Goal: Information Seeking & Learning: Learn about a topic

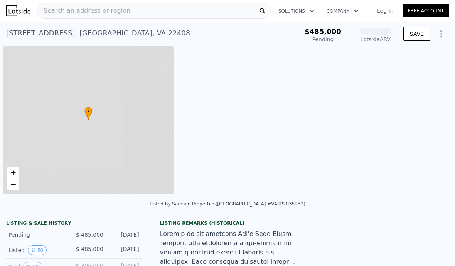
scroll to position [0, 3]
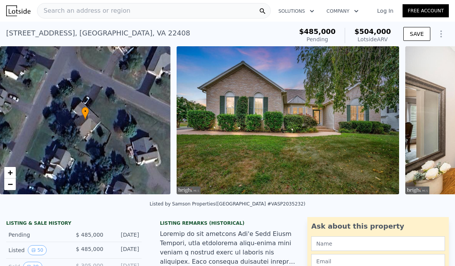
click at [106, 14] on span "Search an address or region" at bounding box center [83, 10] width 93 height 9
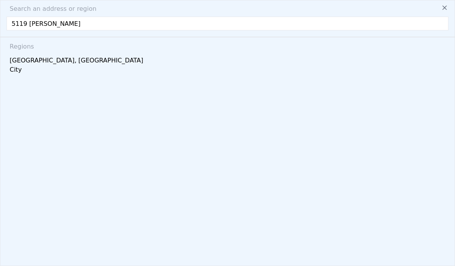
click at [80, 30] on input "5119 [PERSON_NAME]" at bounding box center [228, 24] width 442 height 14
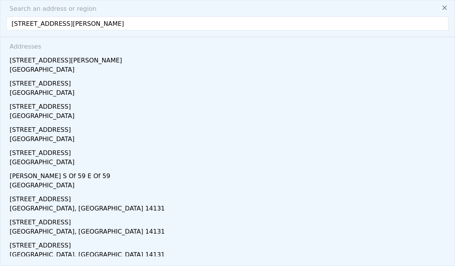
type input "[STREET_ADDRESS][PERSON_NAME],"
click at [38, 67] on div "[GEOGRAPHIC_DATA]" at bounding box center [229, 70] width 439 height 11
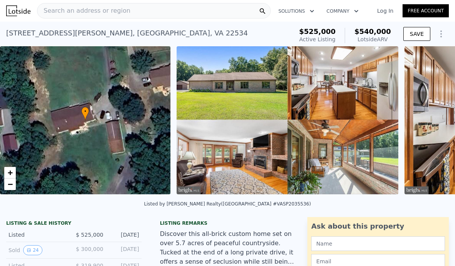
scroll to position [28, 0]
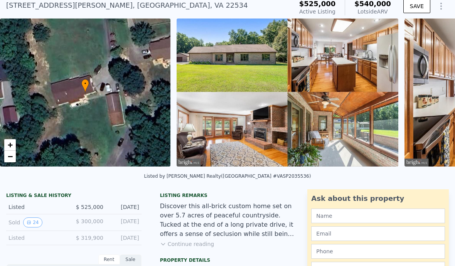
click at [32, 225] on button "24" at bounding box center [32, 222] width 19 height 10
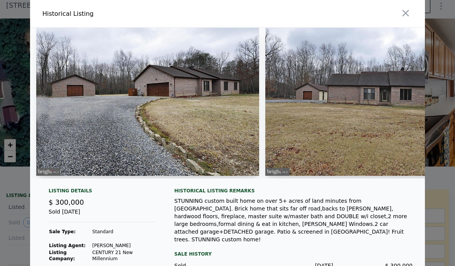
click at [209, 119] on img at bounding box center [147, 102] width 223 height 148
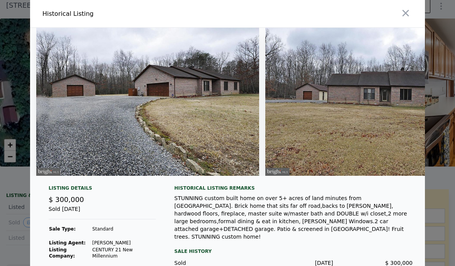
scroll to position [0, 0]
click at [406, 17] on icon "button" at bounding box center [406, 13] width 7 height 7
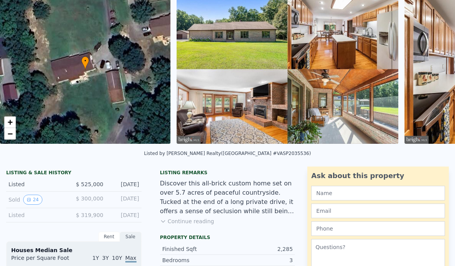
scroll to position [18, 0]
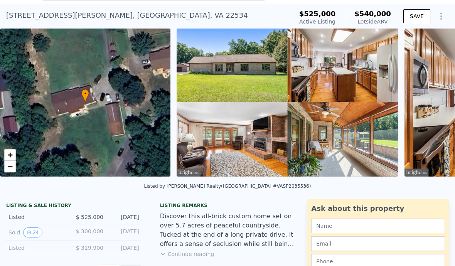
click at [15, 154] on link "+" at bounding box center [10, 155] width 12 height 12
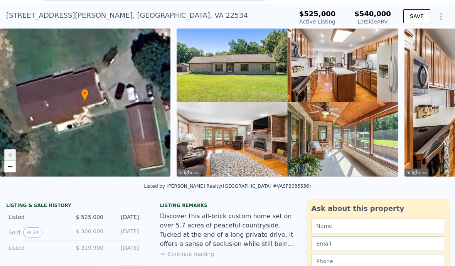
click at [15, 157] on link "+" at bounding box center [10, 155] width 12 height 12
click at [15, 156] on link "+" at bounding box center [10, 155] width 12 height 12
click at [102, 143] on div "• + −" at bounding box center [85, 103] width 170 height 148
click at [14, 166] on link "−" at bounding box center [10, 167] width 12 height 12
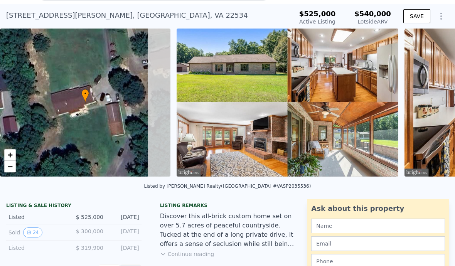
click at [13, 166] on link "−" at bounding box center [10, 167] width 12 height 12
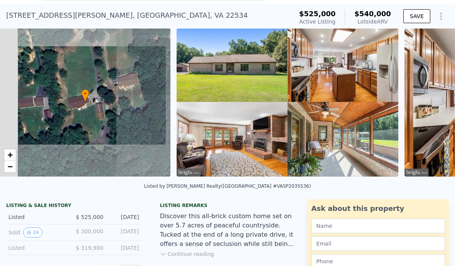
click at [14, 166] on link "−" at bounding box center [10, 167] width 12 height 12
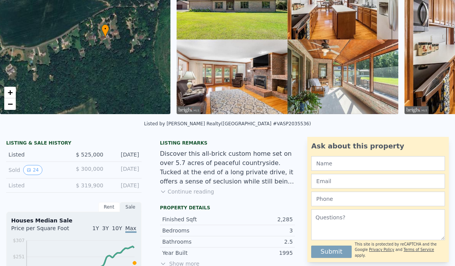
scroll to position [86, 0]
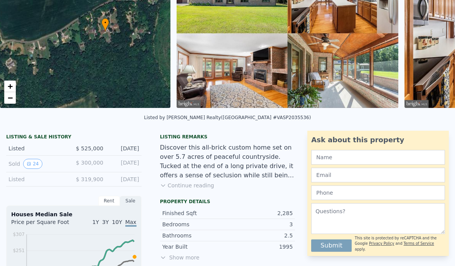
click at [190, 188] on button "Continue reading" at bounding box center [187, 186] width 54 height 8
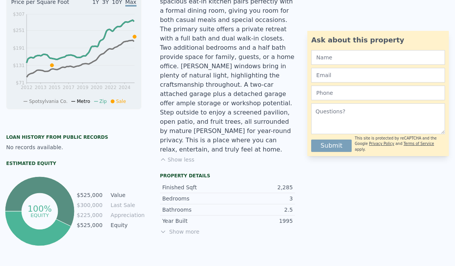
scroll to position [307, 0]
click at [169, 228] on span "Show more" at bounding box center [227, 232] width 135 height 8
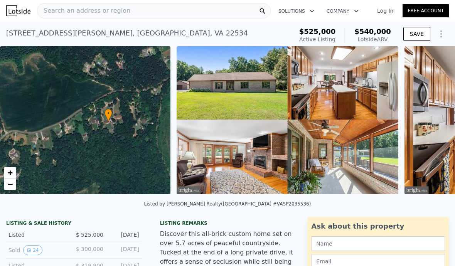
scroll to position [0, 0]
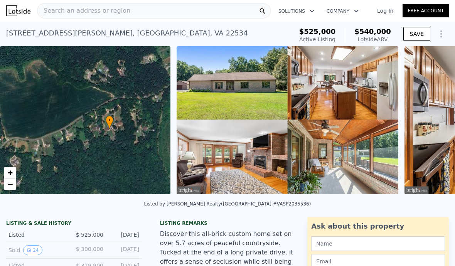
click at [141, 15] on div "Search an address or region" at bounding box center [154, 10] width 234 height 15
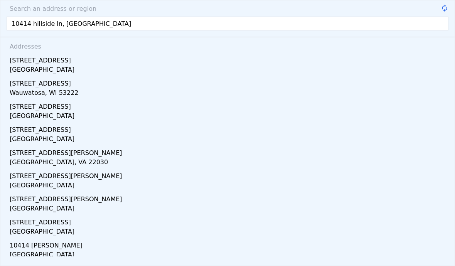
type input "10414 hillside ln, [GEOGRAPHIC_DATA]"
click at [44, 67] on div "[GEOGRAPHIC_DATA]" at bounding box center [229, 70] width 439 height 11
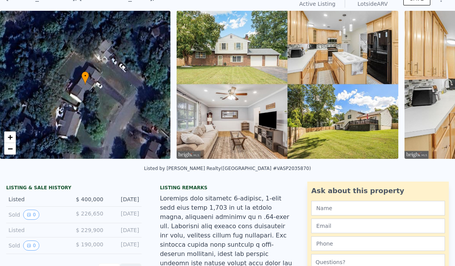
scroll to position [43, 0]
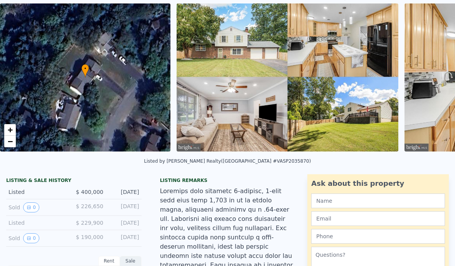
click at [88, 208] on span "$ 226,650" at bounding box center [89, 206] width 27 height 6
click at [37, 211] on button "0" at bounding box center [31, 207] width 16 height 10
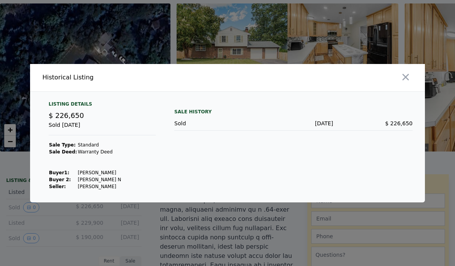
scroll to position [34, 0]
click at [406, 74] on icon "button" at bounding box center [406, 77] width 7 height 7
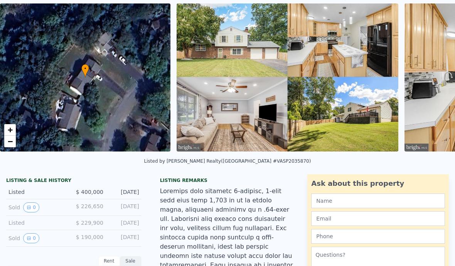
click at [34, 234] on button "0" at bounding box center [31, 238] width 16 height 10
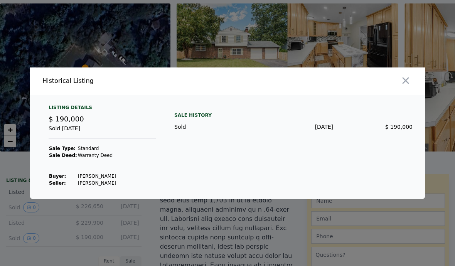
click at [407, 84] on icon "button" at bounding box center [406, 80] width 7 height 7
